Goal: Navigation & Orientation: Understand site structure

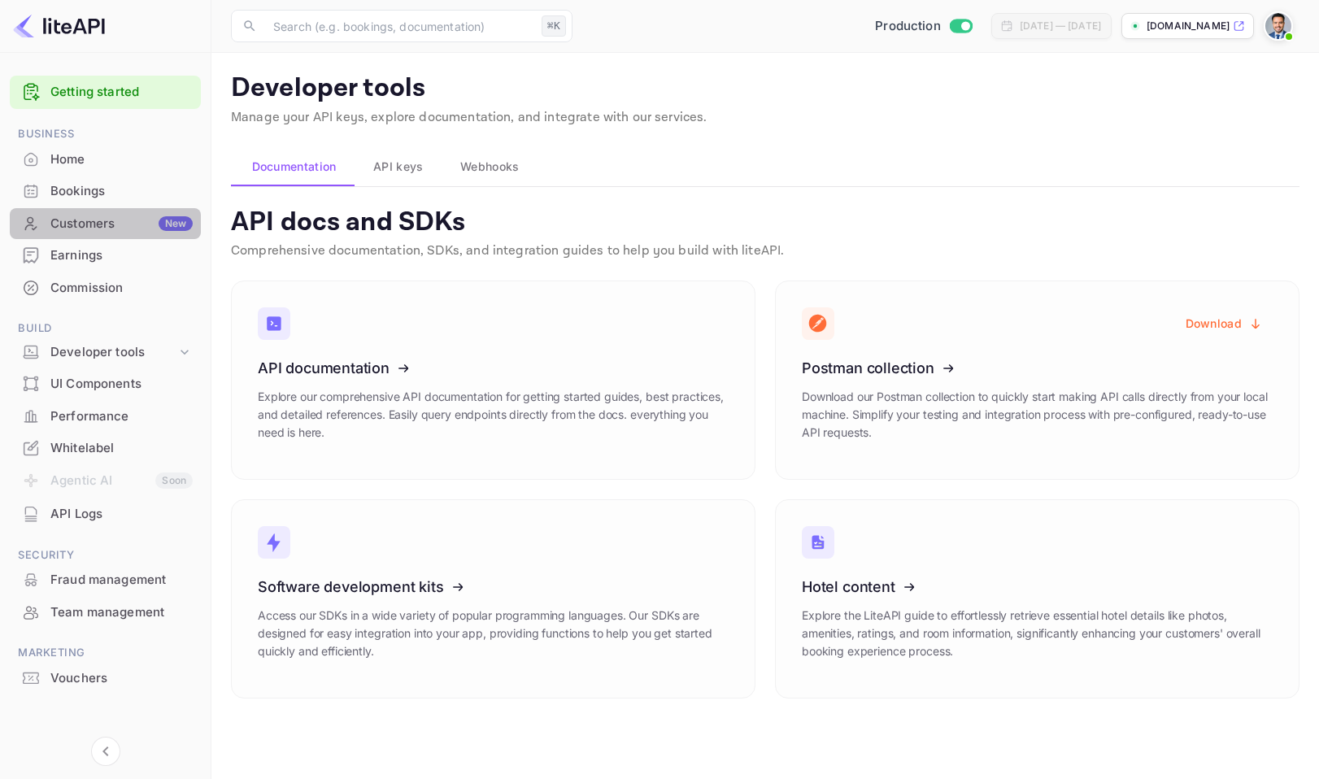
click at [120, 226] on div "Customers New" at bounding box center [121, 224] width 142 height 19
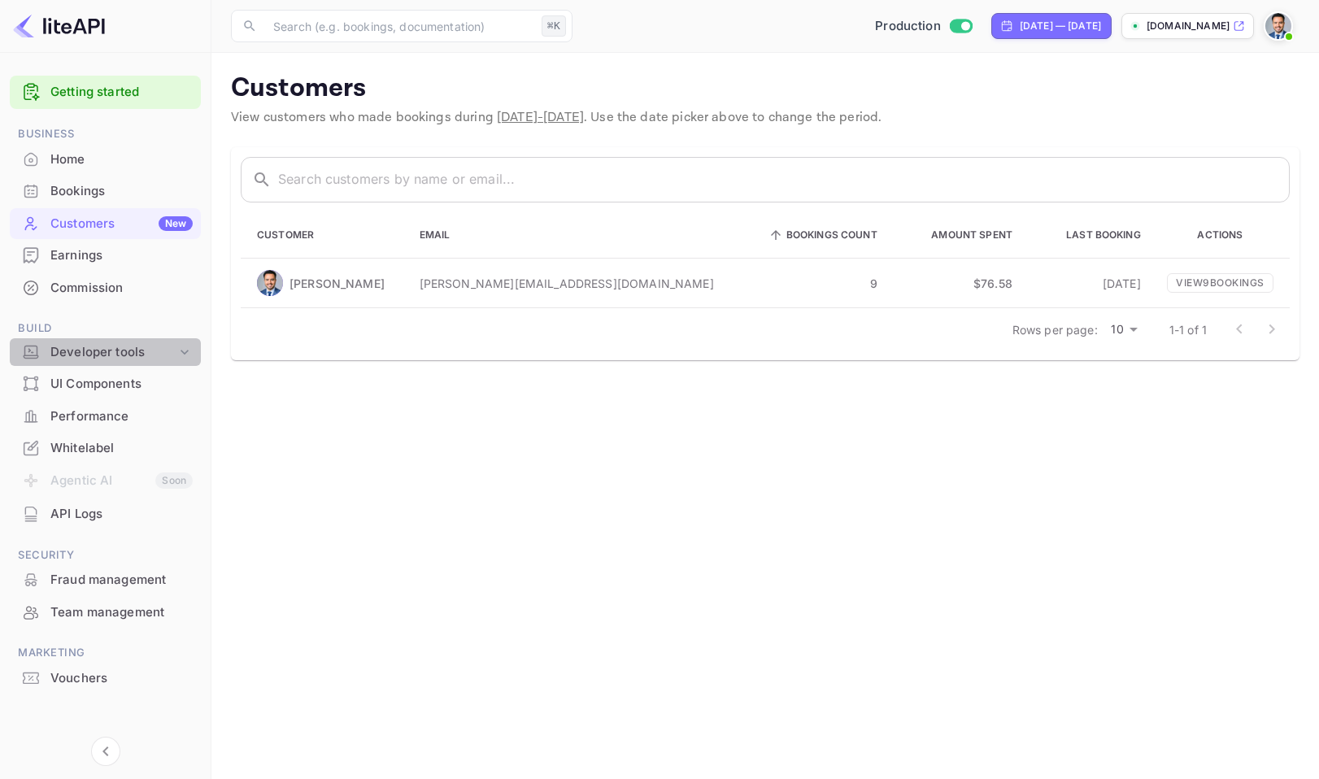
click at [121, 354] on div "Developer tools" at bounding box center [113, 352] width 126 height 19
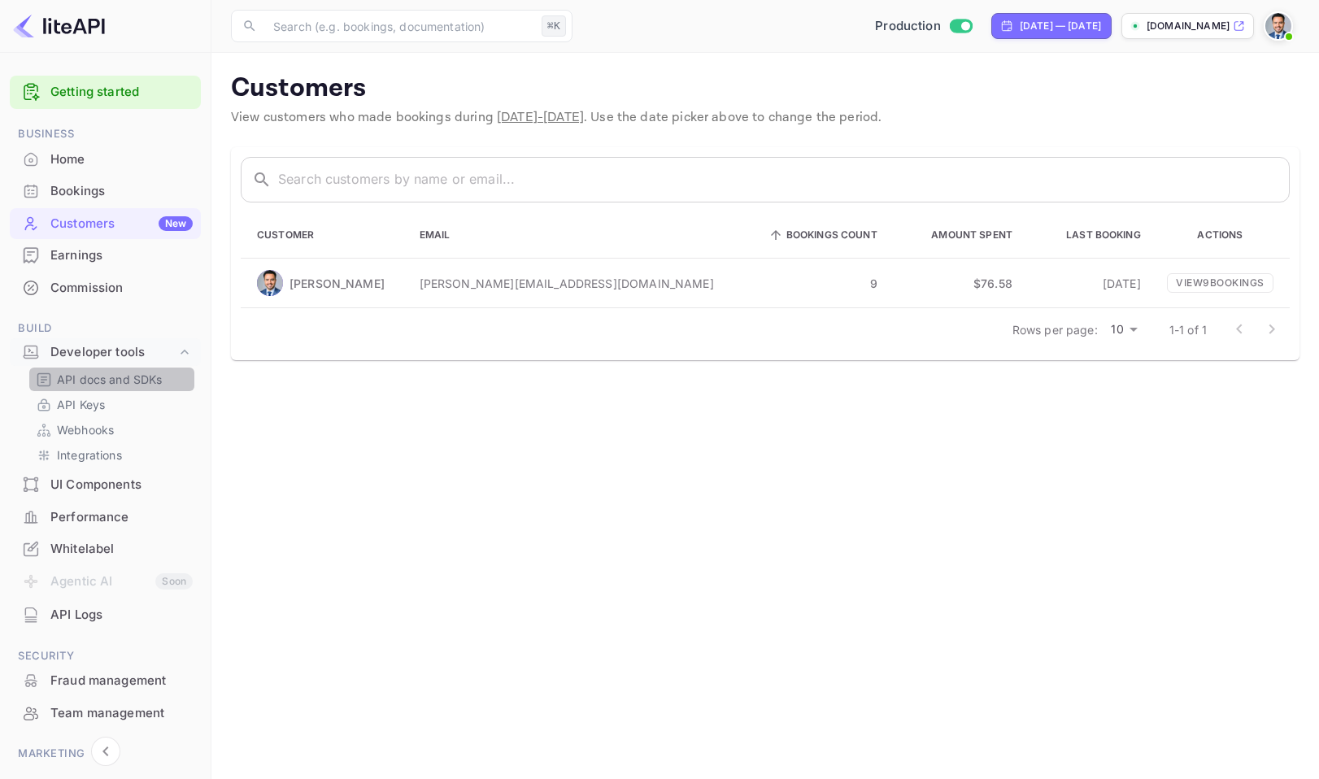
click at [130, 387] on p "API docs and SDKs" at bounding box center [110, 379] width 106 height 17
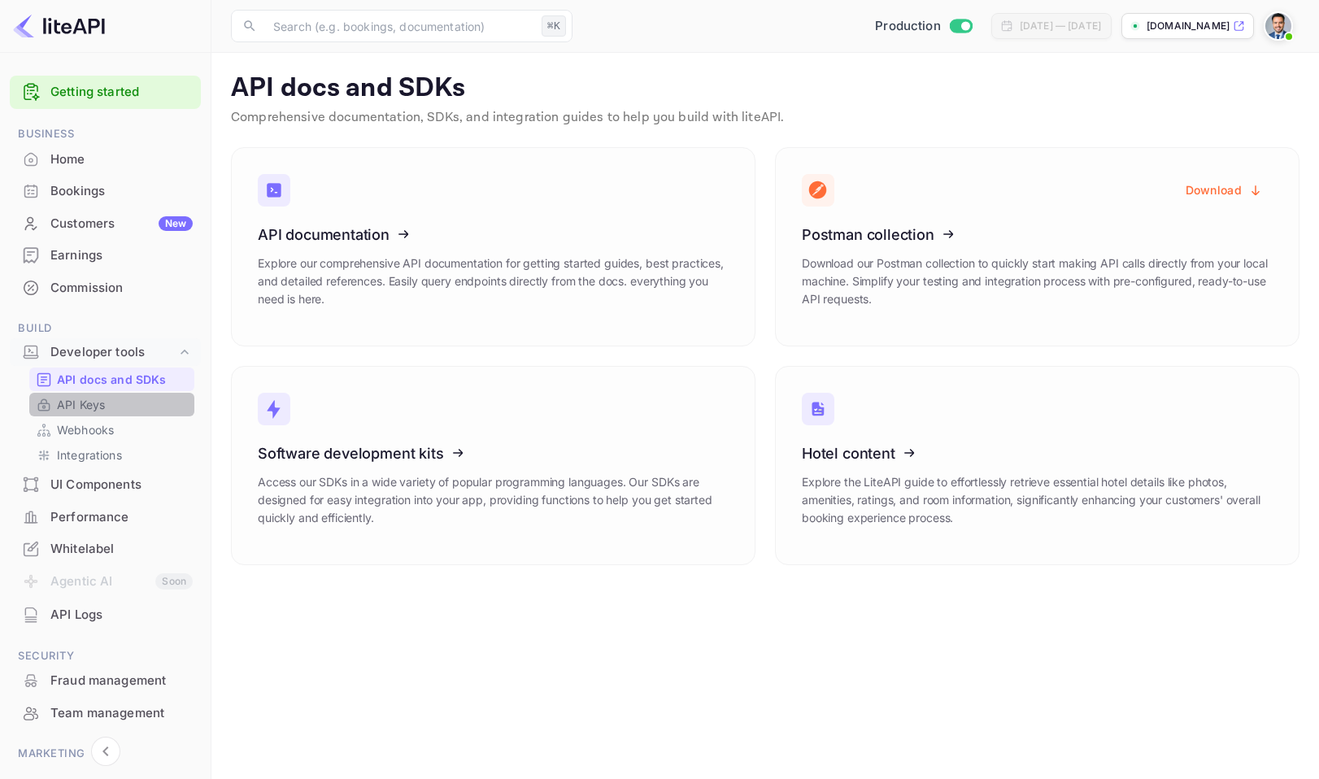
click at [128, 400] on link "API Keys" at bounding box center [112, 404] width 152 height 17
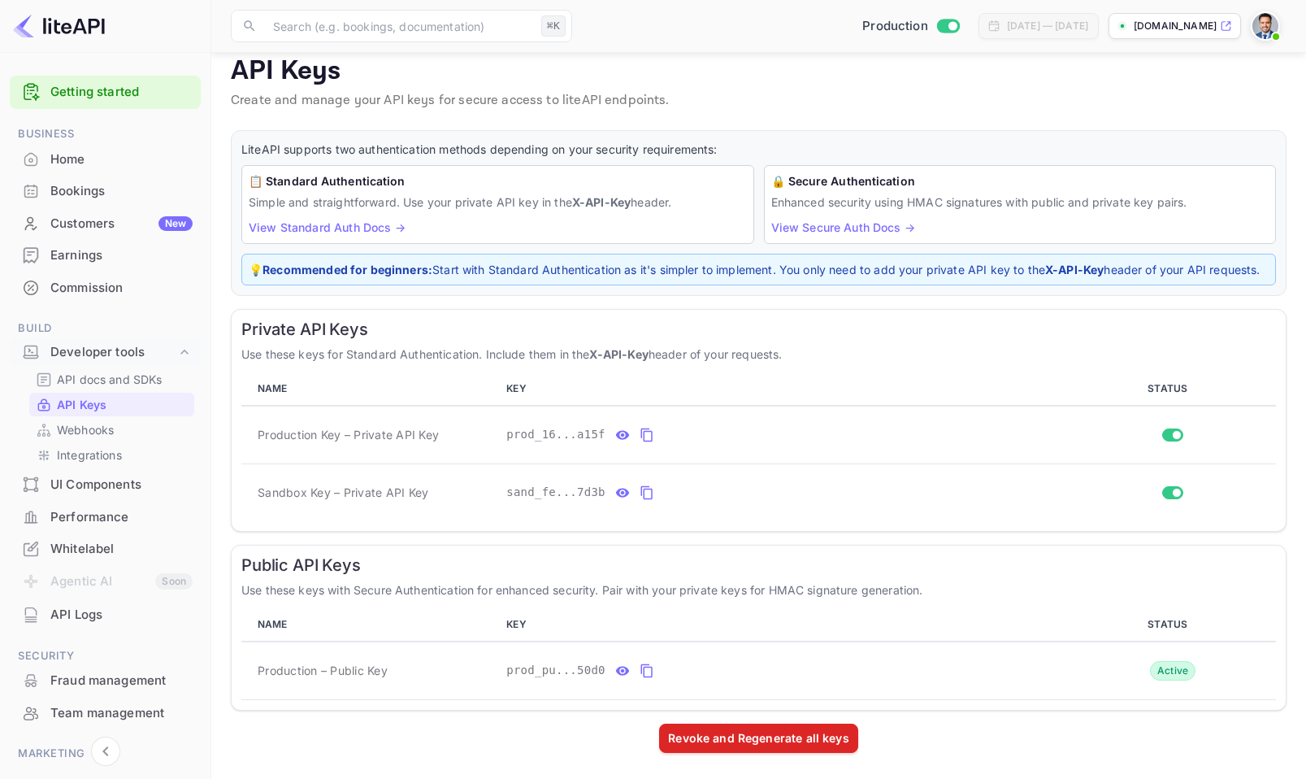
scroll to position [35, 0]
click at [262, 254] on div "💡 Recommended for beginners: Start with Standard Authentication as it's simpler…" at bounding box center [758, 270] width 1035 height 32
drag, startPoint x: 247, startPoint y: 160, endPoint x: 256, endPoint y: 162, distance: 9.1
click at [256, 165] on div "📋 Standard Authentication Simple and straightforward. Use your private API key …" at bounding box center [497, 204] width 513 height 79
click at [120, 435] on link "Webhooks" at bounding box center [112, 429] width 152 height 17
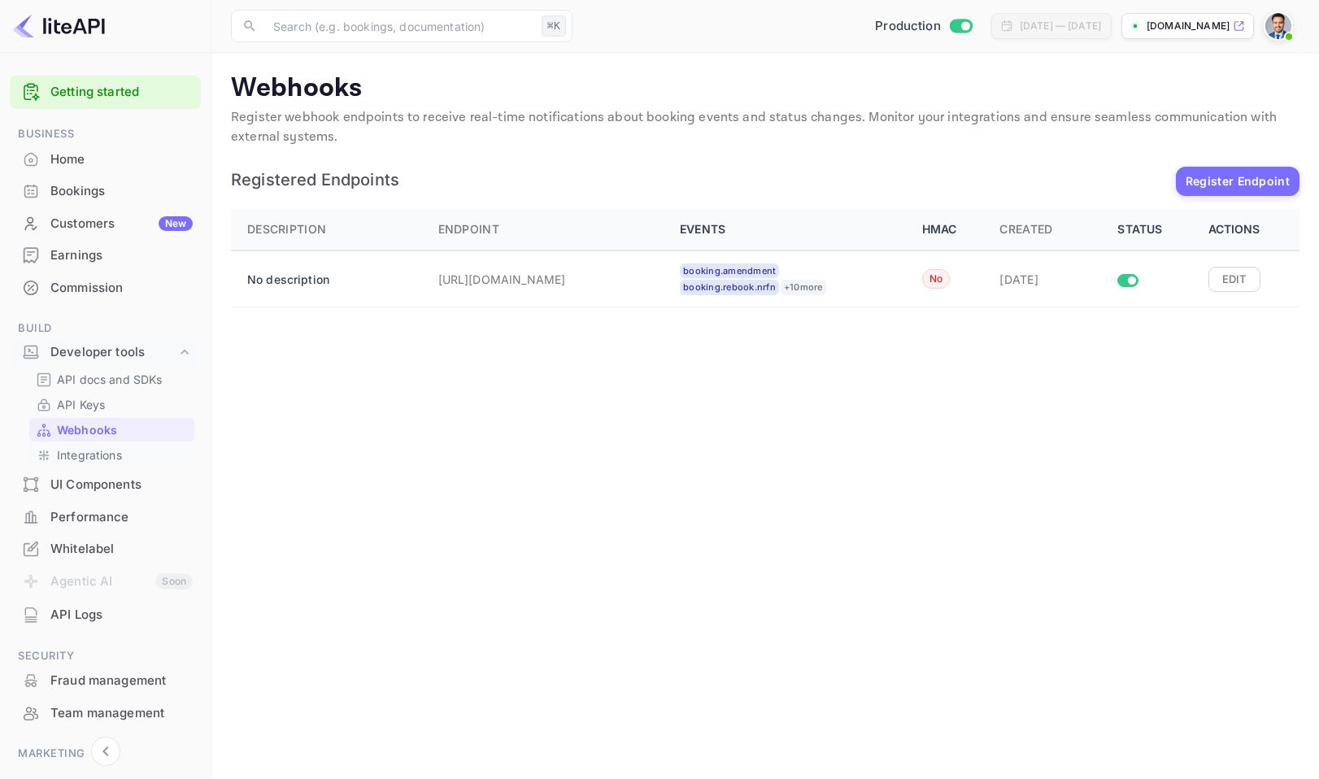
click at [121, 461] on p "Integrations" at bounding box center [89, 454] width 65 height 17
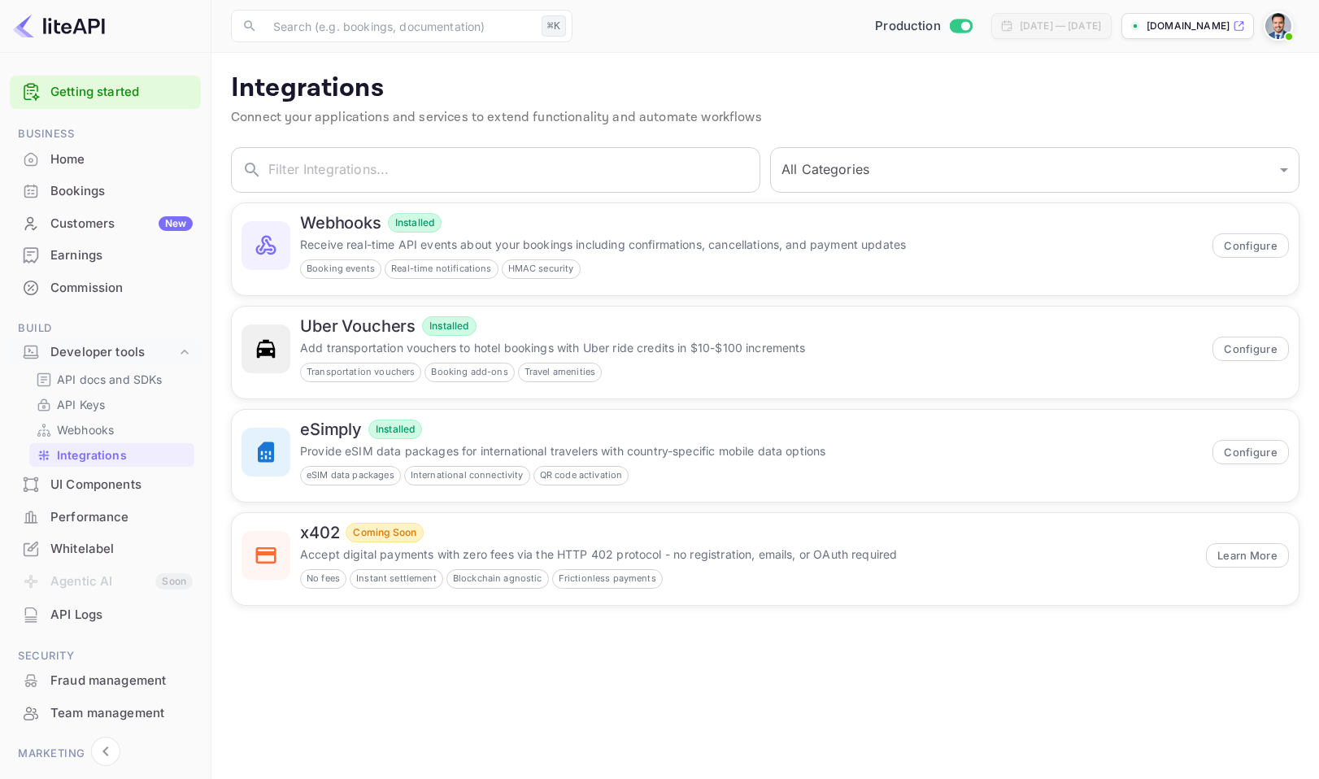
click at [107, 488] on div "UI Components" at bounding box center [121, 485] width 142 height 19
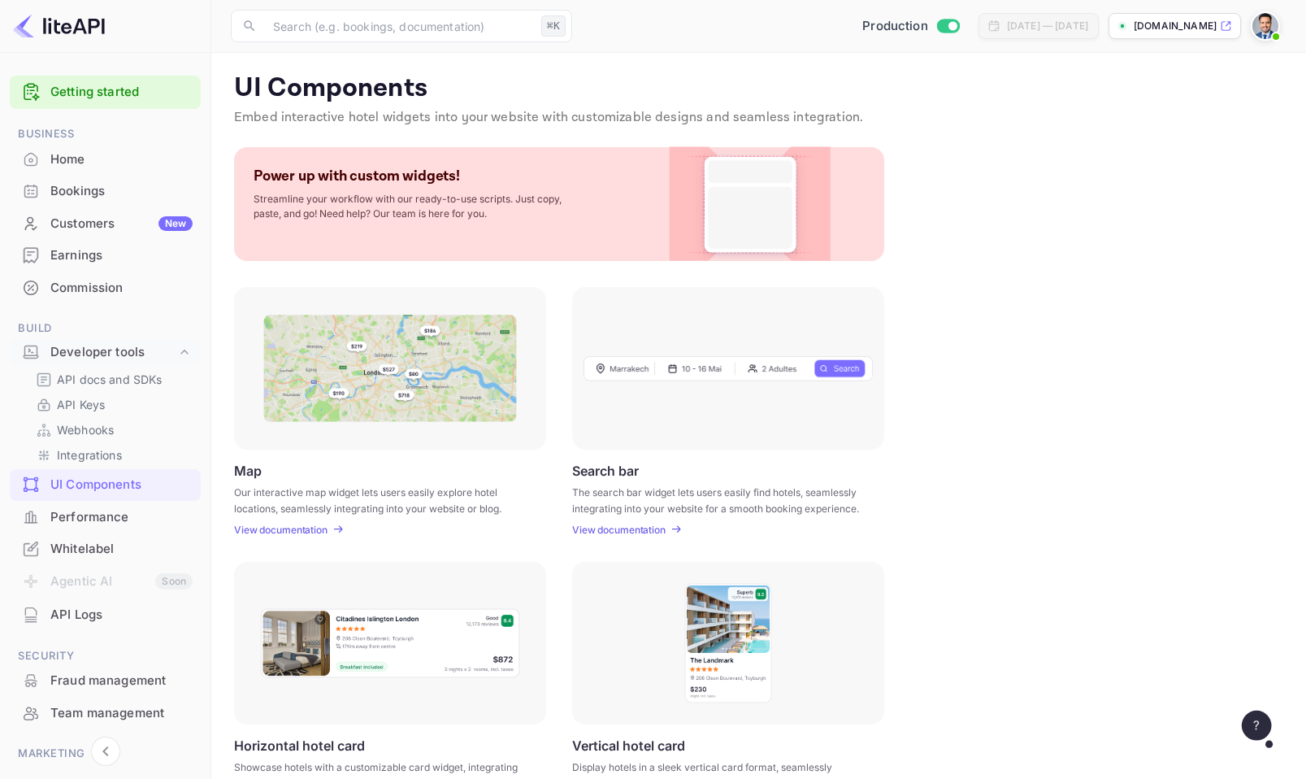
click at [108, 511] on div "Performance" at bounding box center [121, 517] width 142 height 19
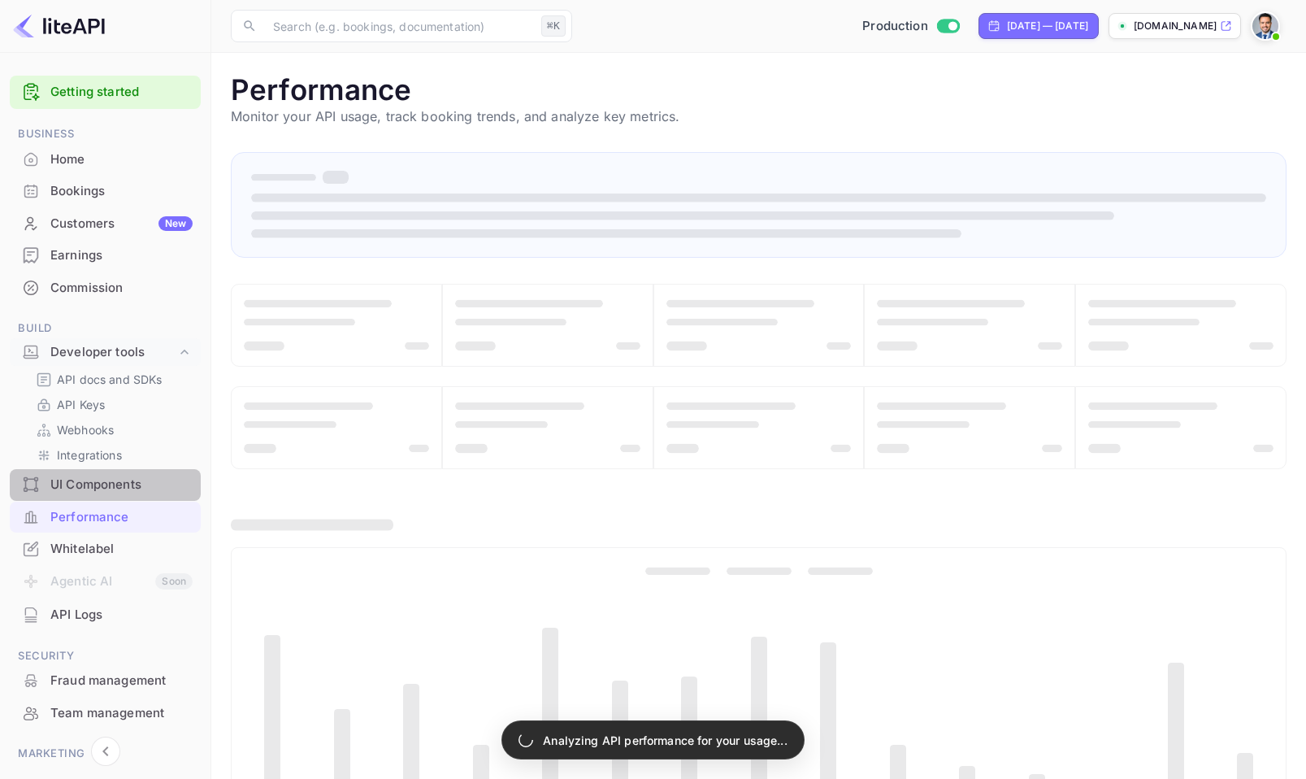
click at [120, 472] on div "UI Components" at bounding box center [105, 485] width 191 height 32
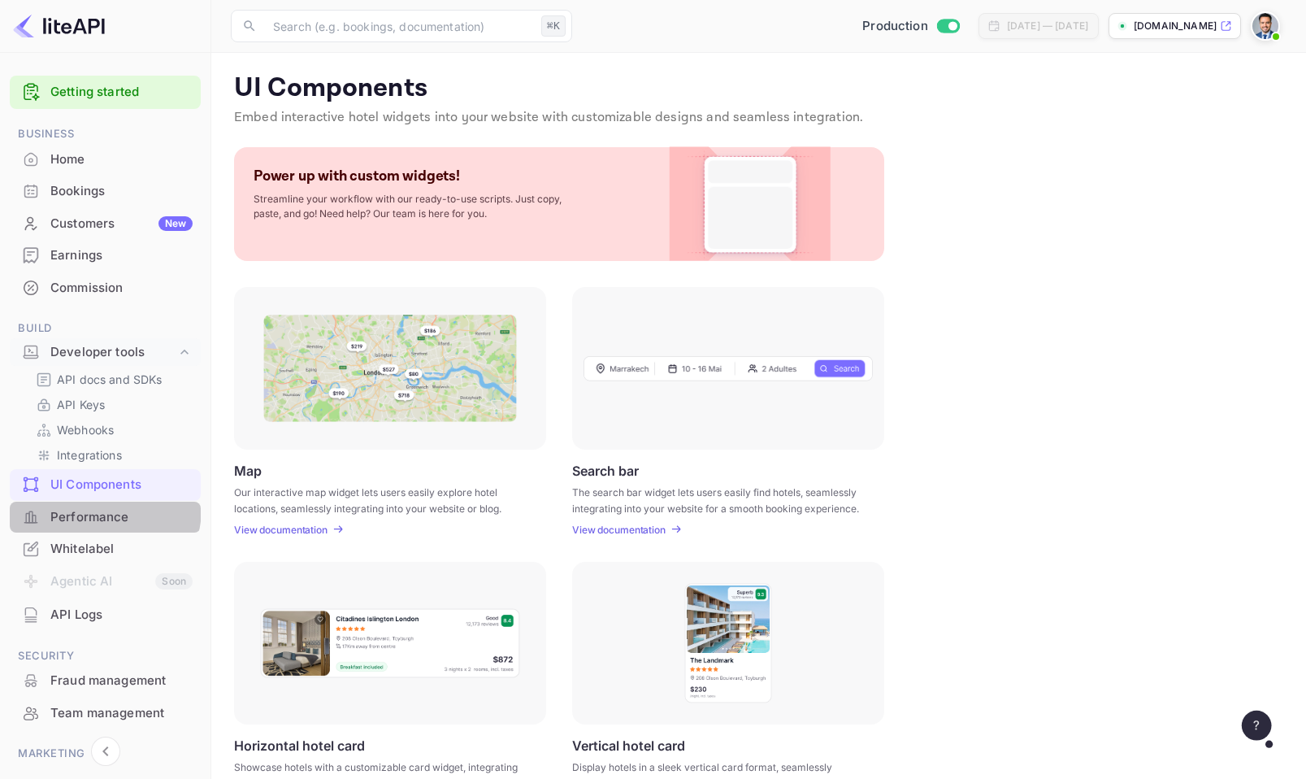
click at [97, 508] on div "Performance" at bounding box center [121, 517] width 142 height 19
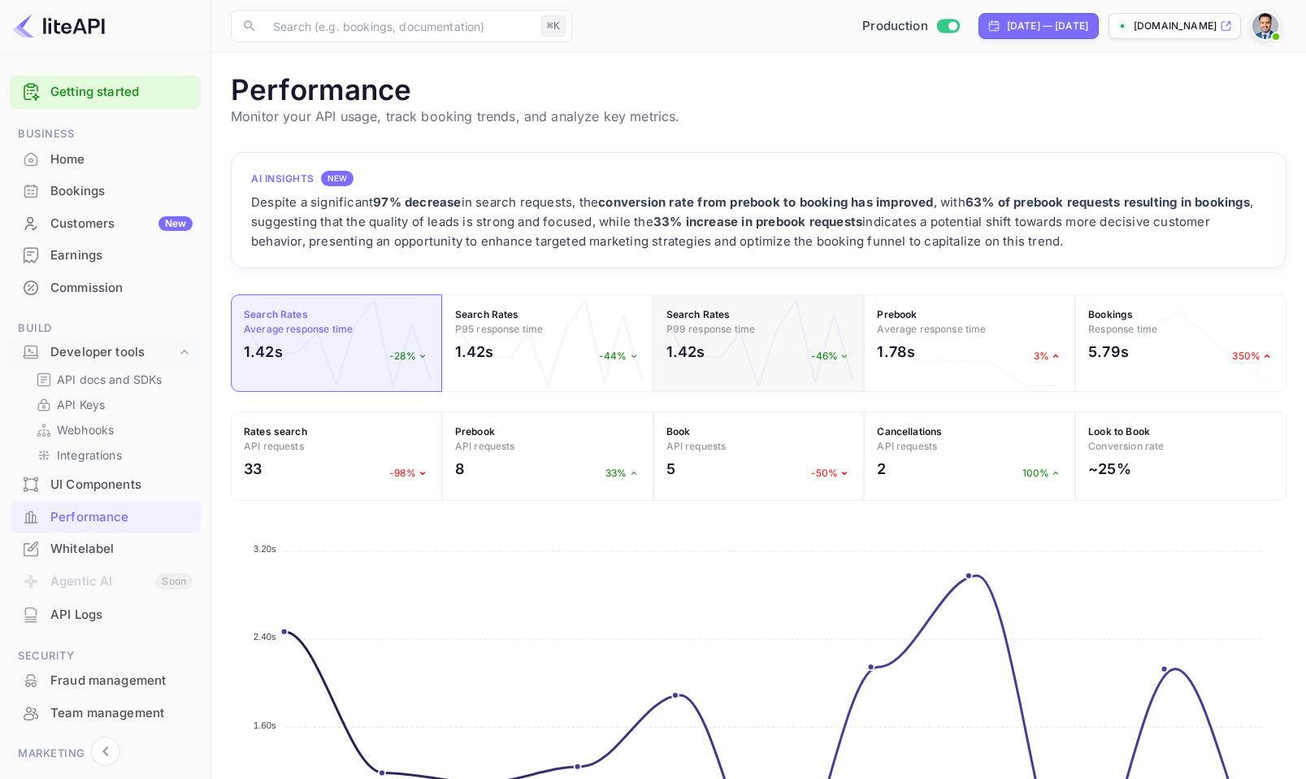
scroll to position [186, 0]
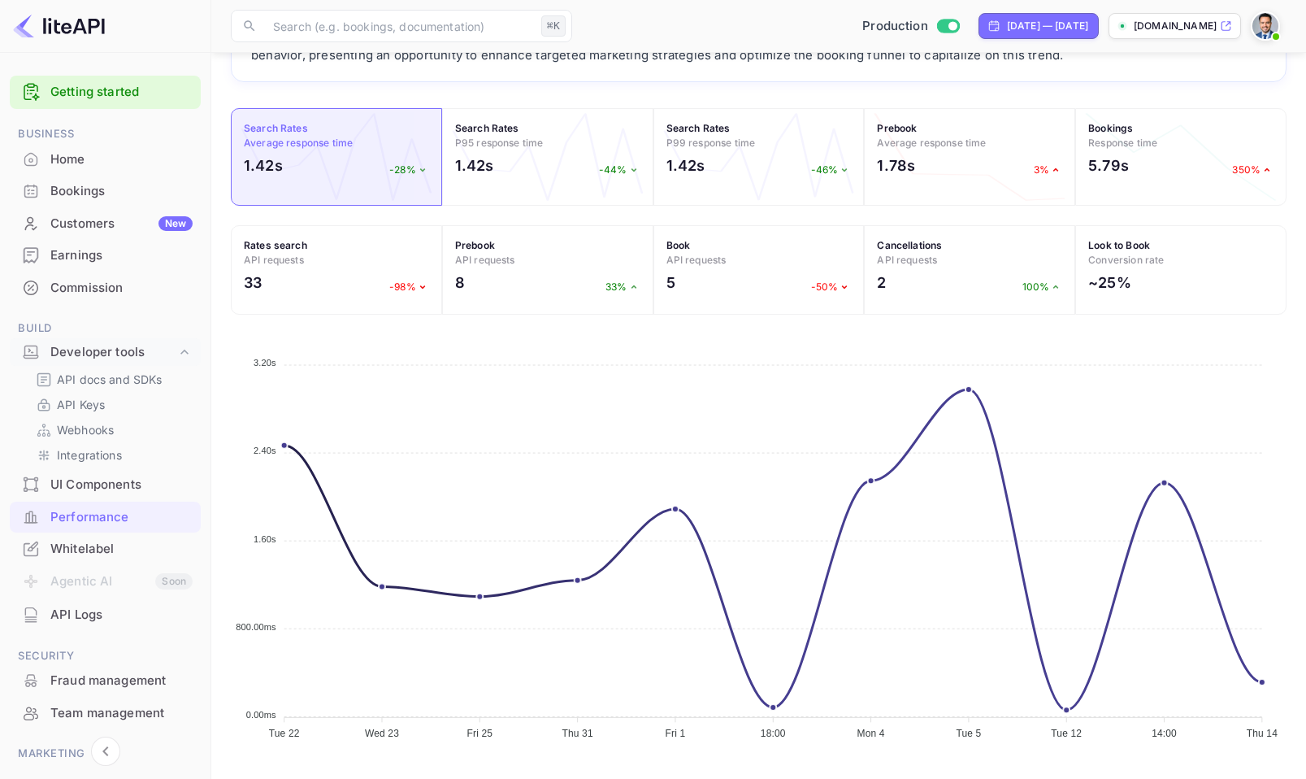
click at [80, 546] on div "Whitelabel" at bounding box center [121, 549] width 142 height 19
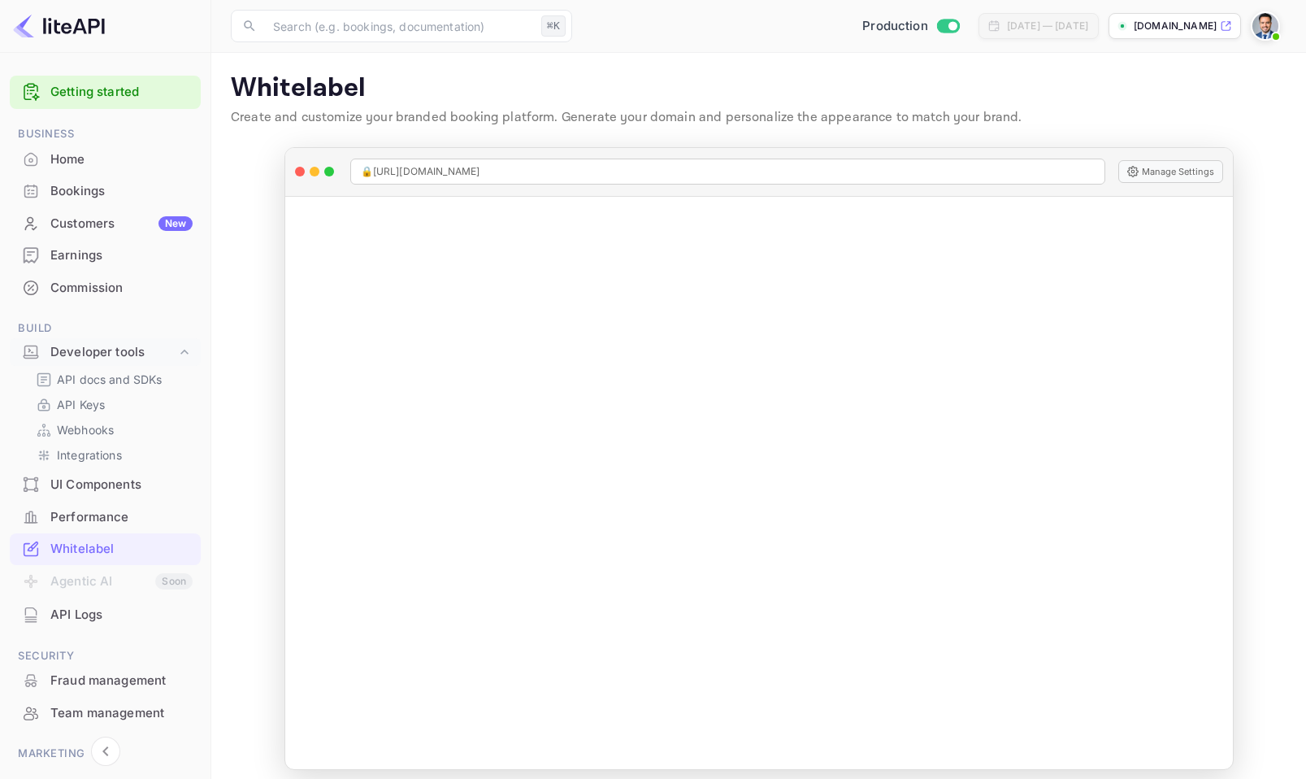
click at [138, 611] on div "API Logs" at bounding box center [121, 615] width 142 height 19
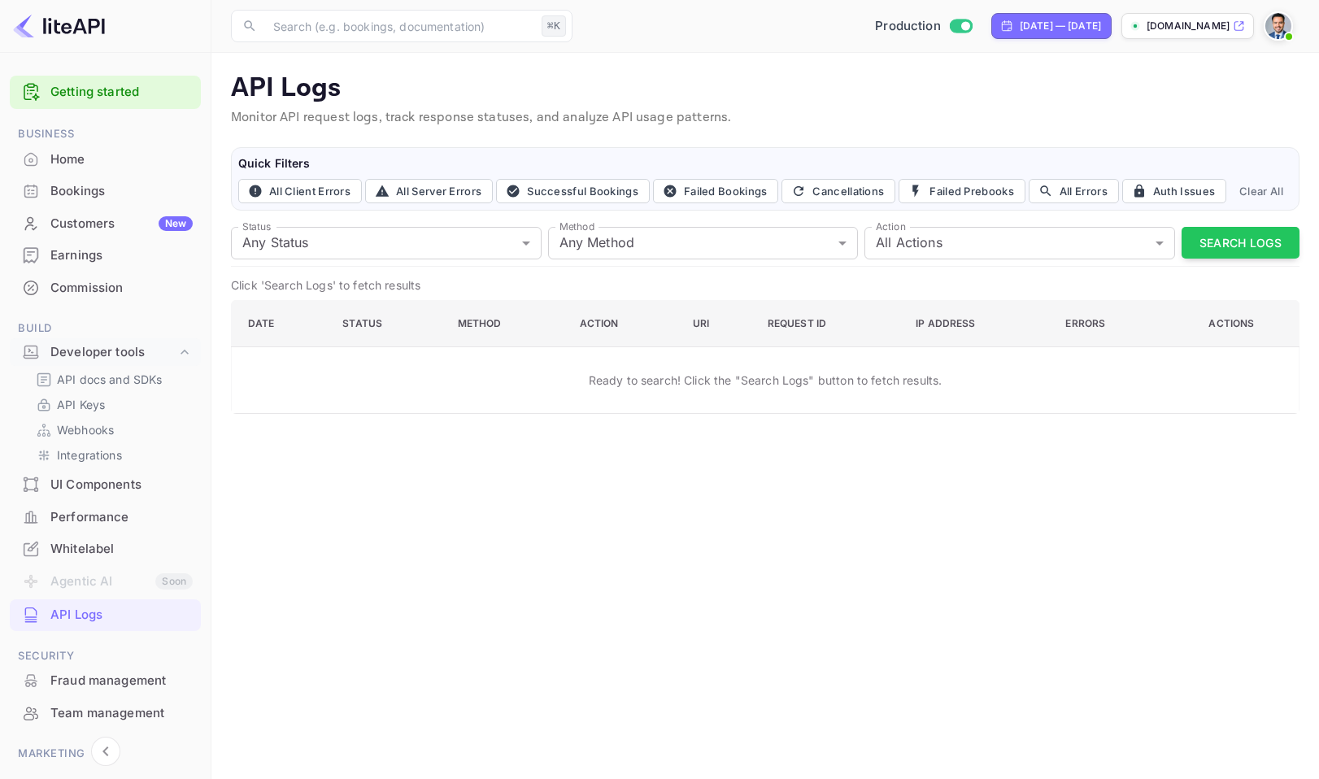
click at [114, 581] on li "Agentic AI Soon" at bounding box center [105, 582] width 191 height 34
click at [115, 548] on div "Whitelabel" at bounding box center [121, 549] width 142 height 19
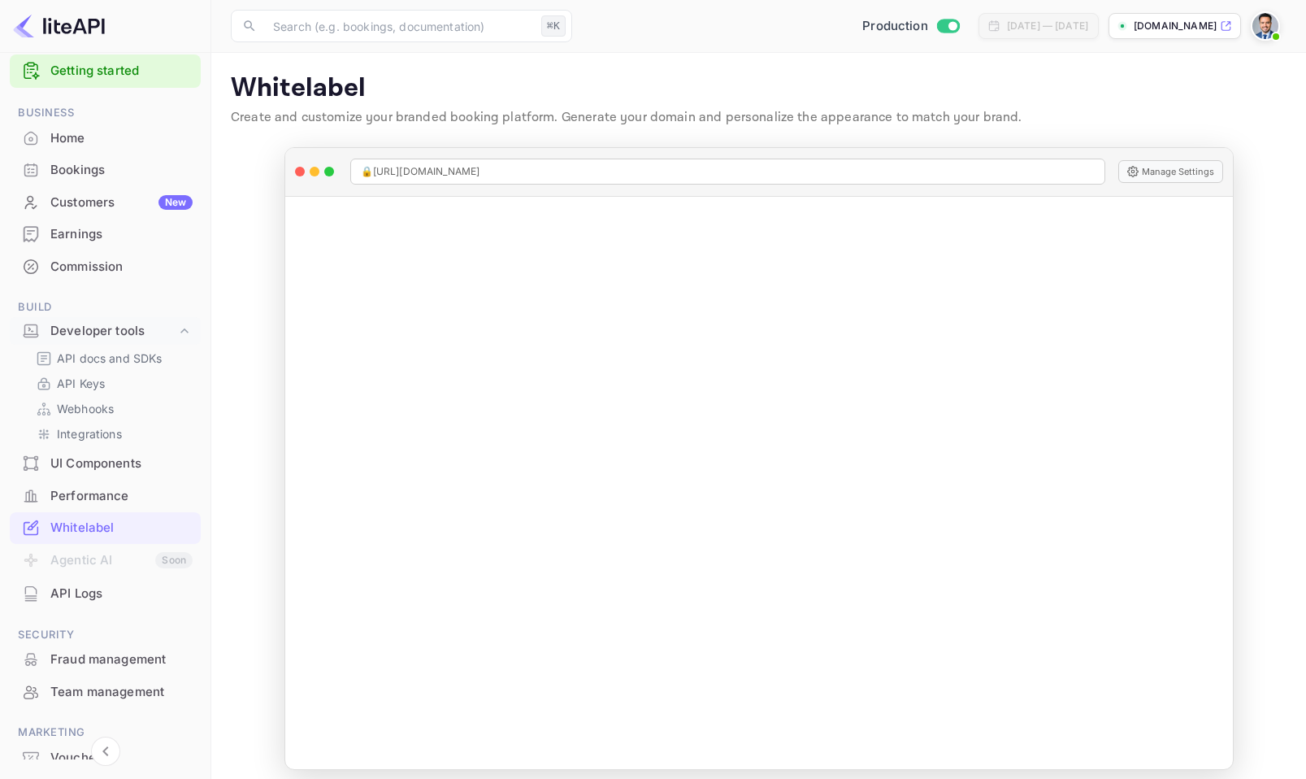
scroll to position [106, 0]
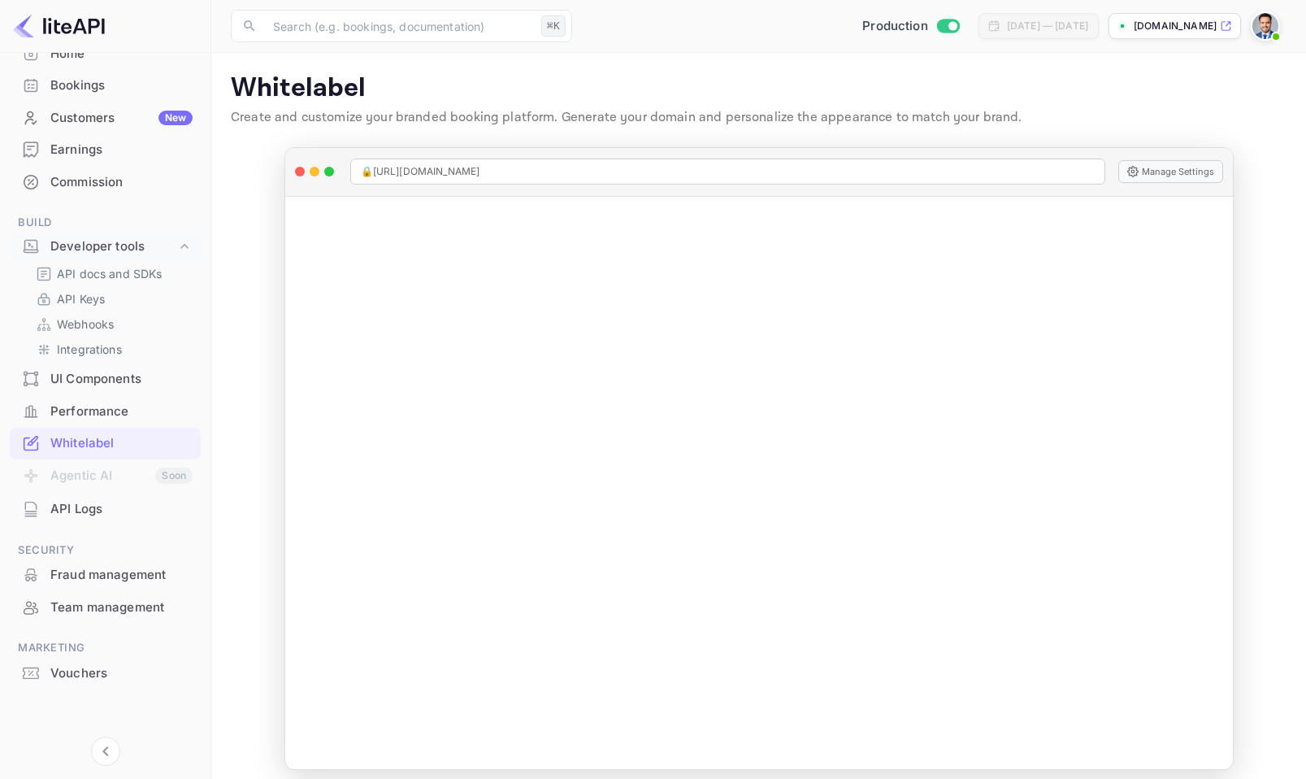
click at [143, 582] on div "Fraud management" at bounding box center [121, 575] width 142 height 19
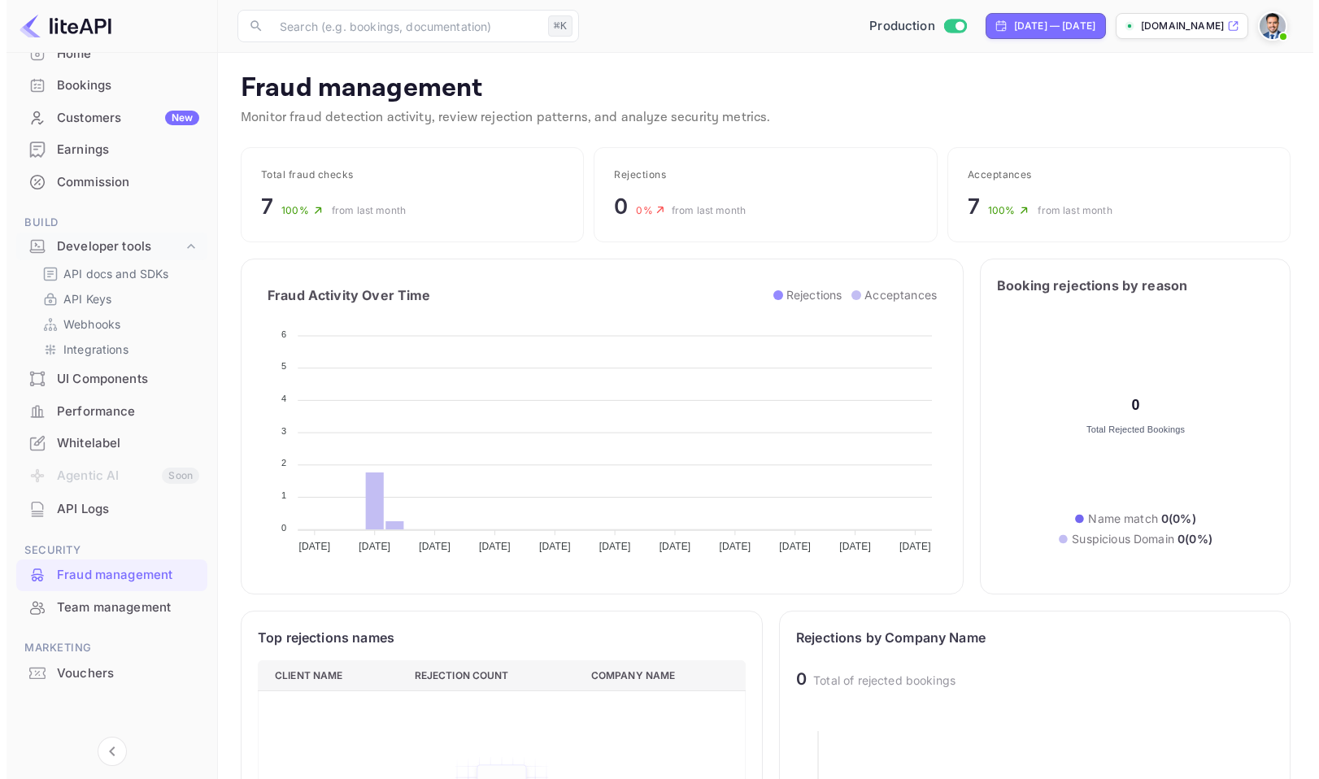
scroll to position [322, 465]
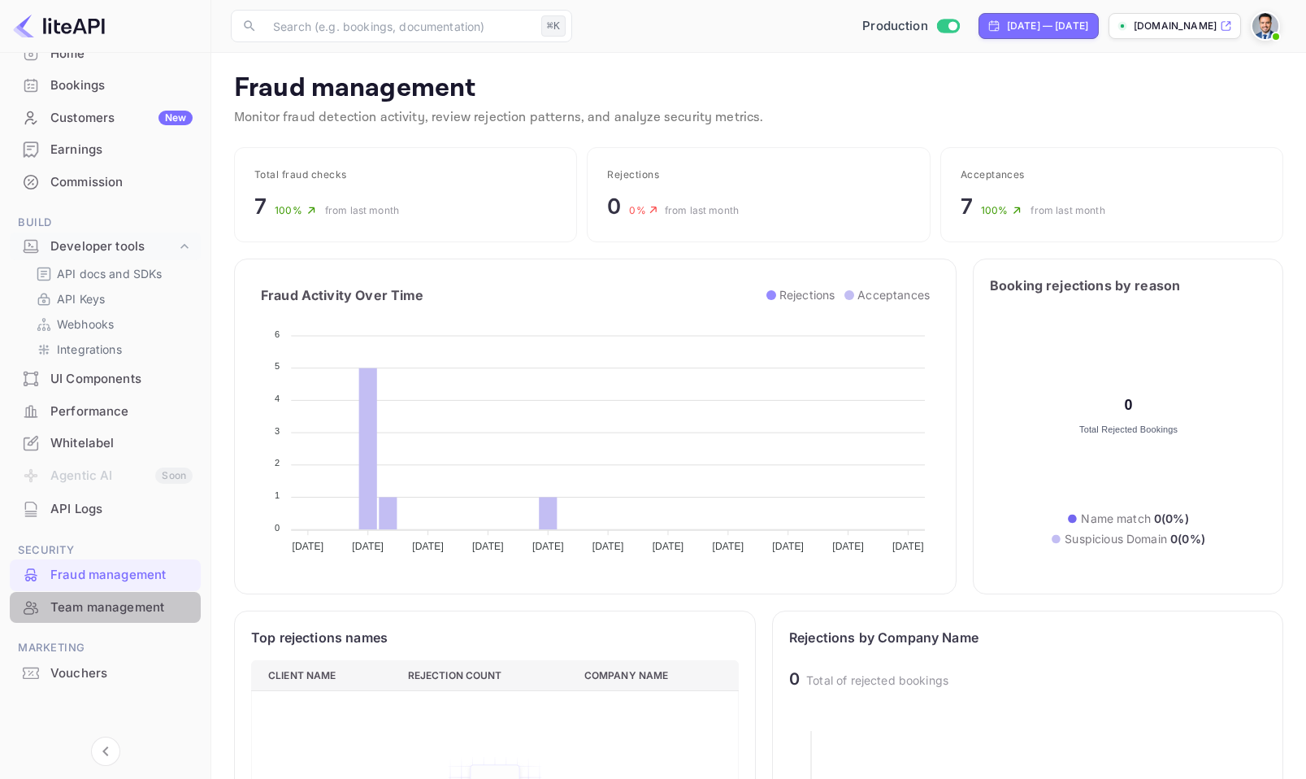
click at [152, 611] on div "Team management" at bounding box center [121, 607] width 142 height 19
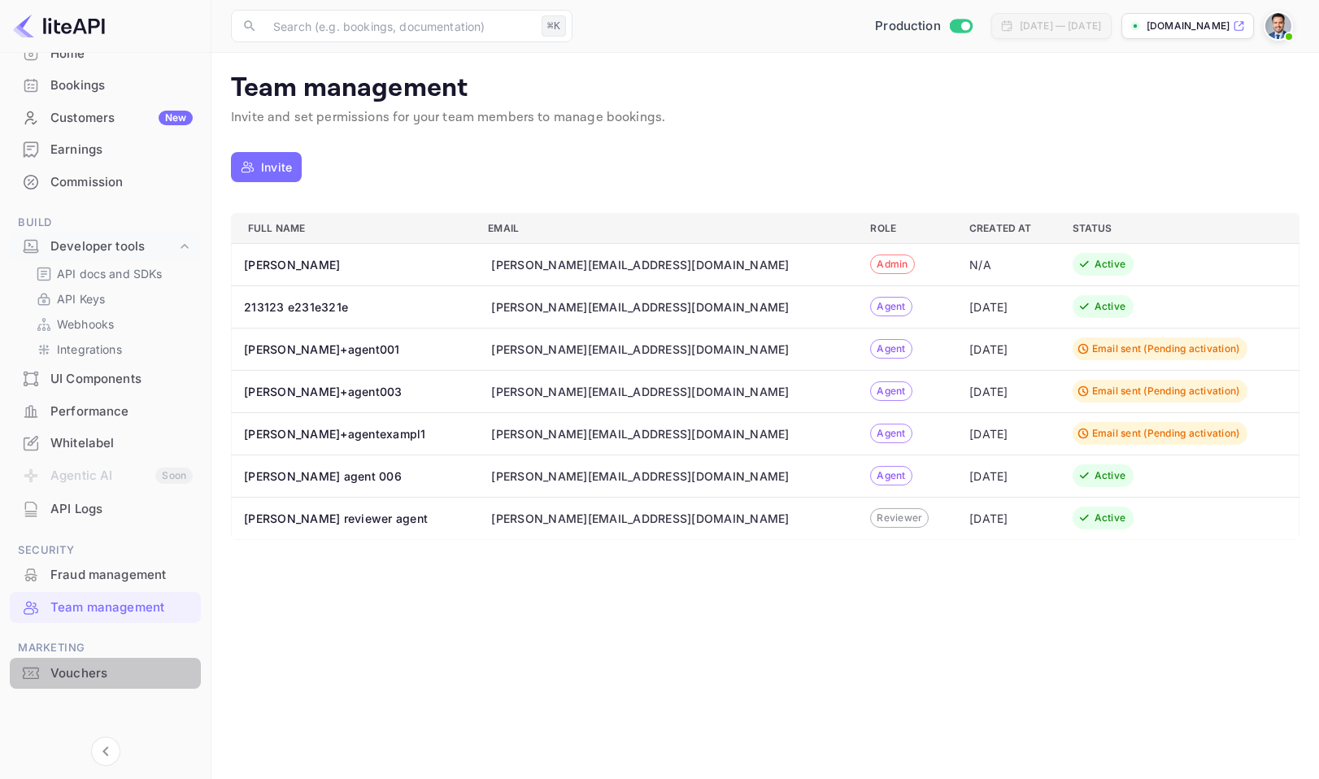
click at [107, 679] on div "Vouchers" at bounding box center [121, 673] width 142 height 19
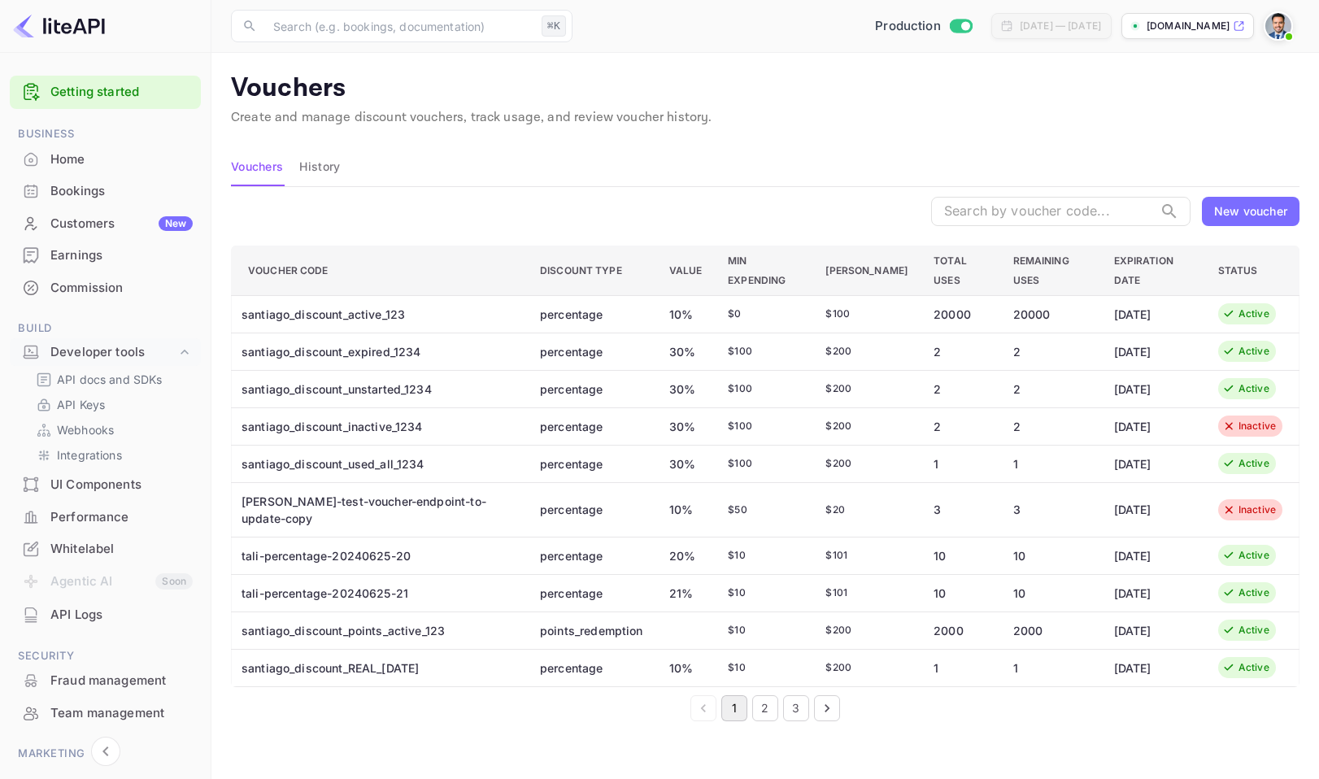
scroll to position [106, 0]
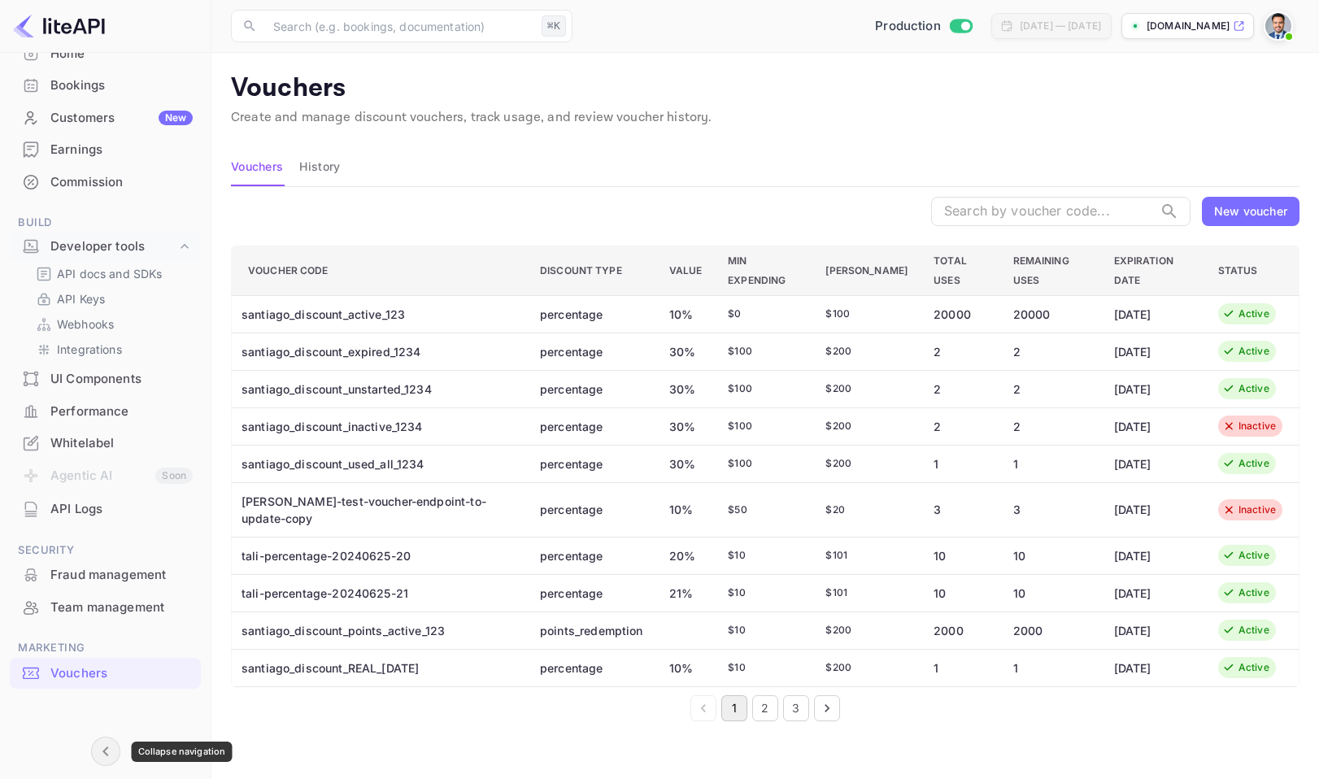
click at [102, 743] on icon "Collapse navigation" at bounding box center [106, 751] width 20 height 20
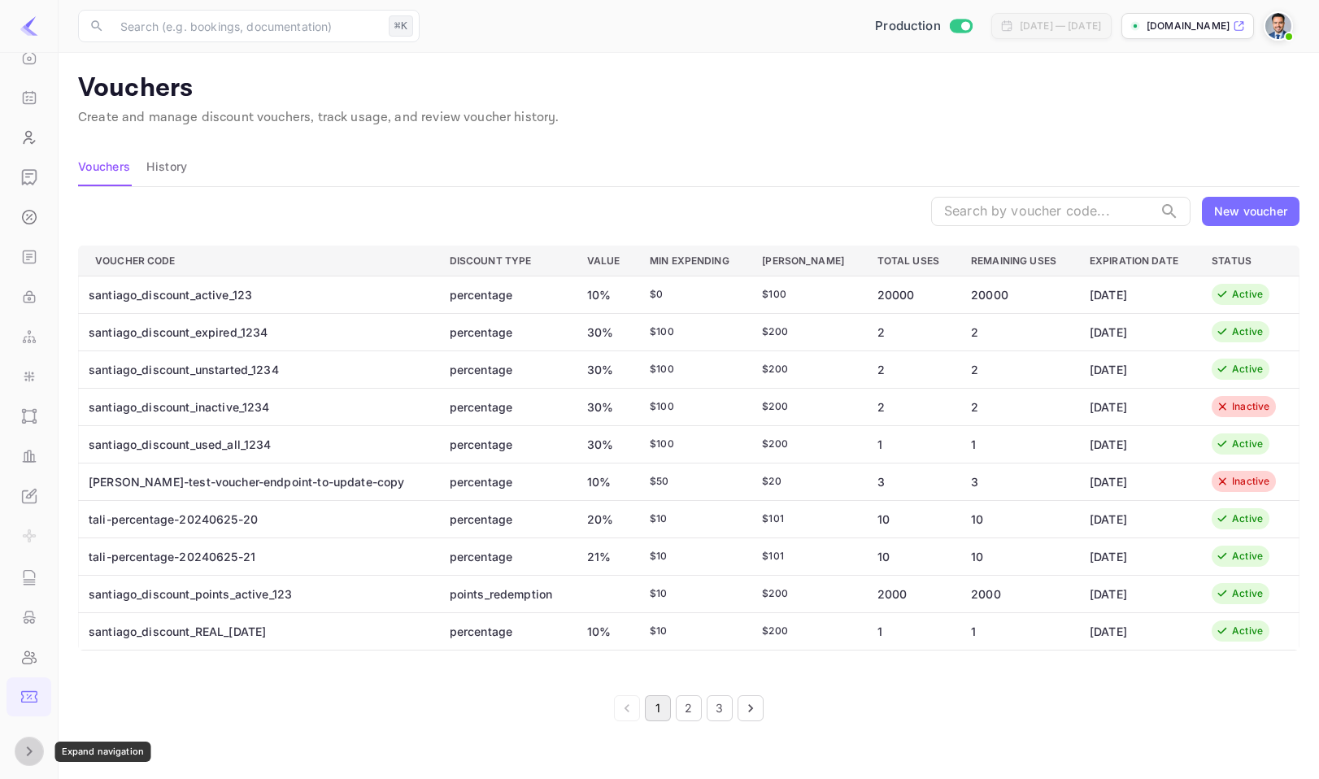
click at [32, 745] on icon "Expand navigation" at bounding box center [30, 751] width 20 height 20
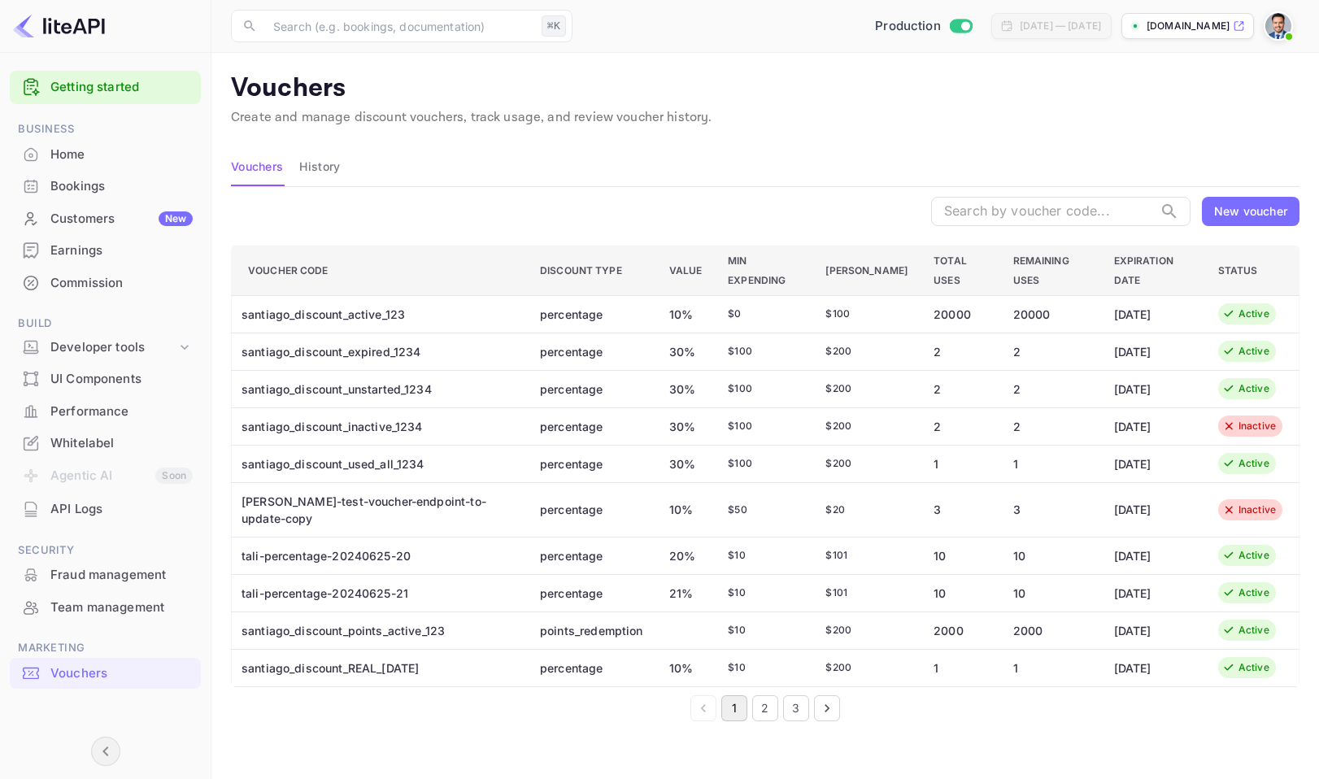
scroll to position [5, 0]
